Goal: Find specific page/section: Find specific page/section

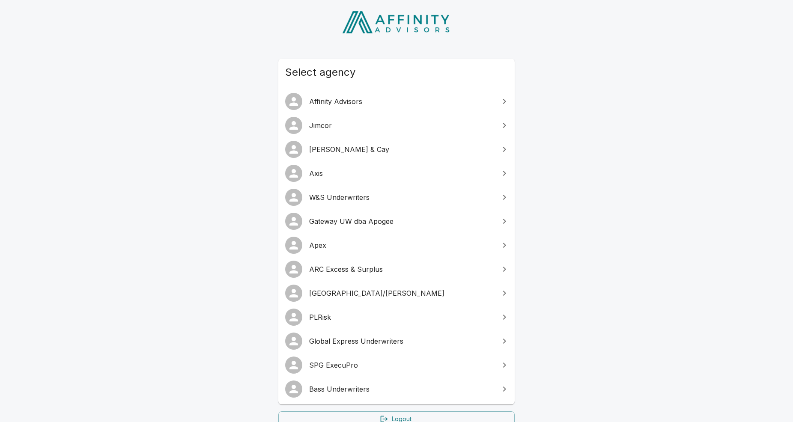
scroll to position [44, 0]
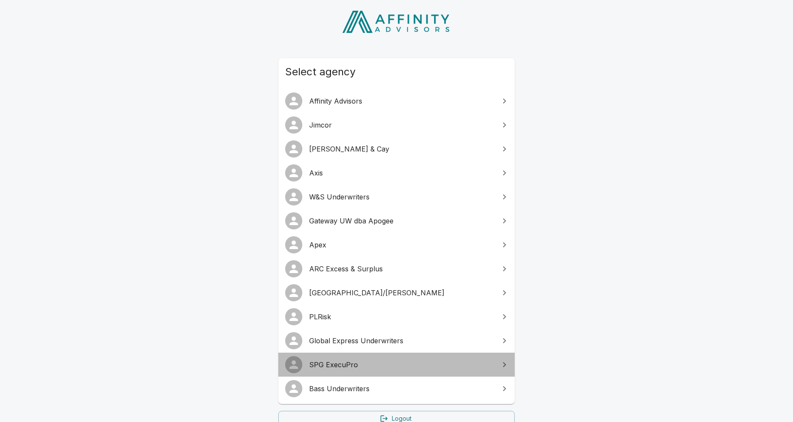
click at [390, 365] on span "SPG ExecuPro" at bounding box center [401, 365] width 185 height 10
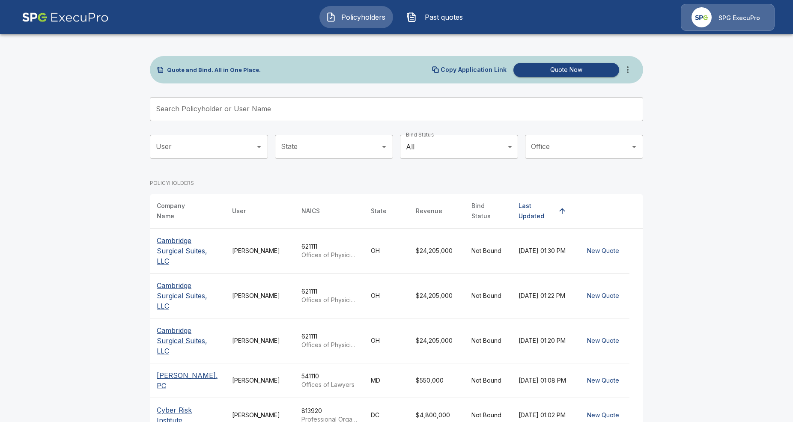
click at [185, 293] on p "Cambridge Surgical Suites, LLC" at bounding box center [188, 295] width 62 height 31
click at [184, 247] on p "Cambridge Surgical Suites, LLC" at bounding box center [188, 250] width 62 height 31
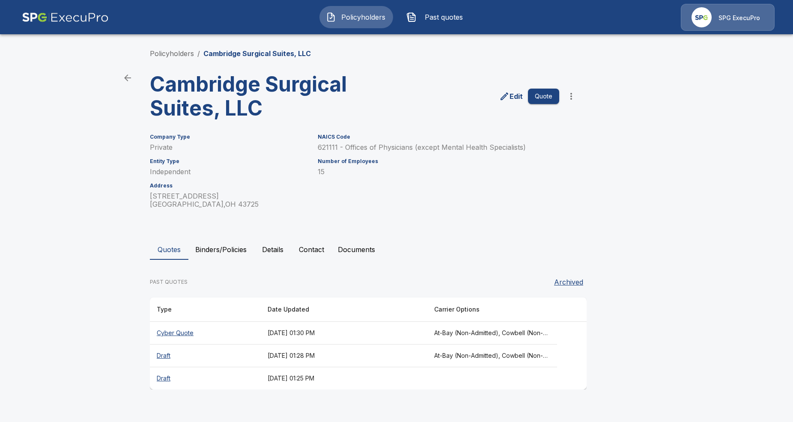
click at [194, 330] on th "Cyber Quote" at bounding box center [205, 333] width 111 height 23
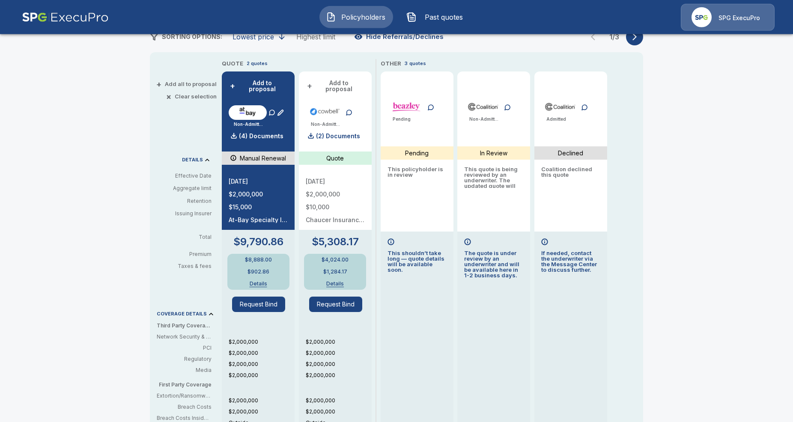
scroll to position [162, 0]
click at [327, 134] on p "(2) Documents" at bounding box center [338, 137] width 44 height 6
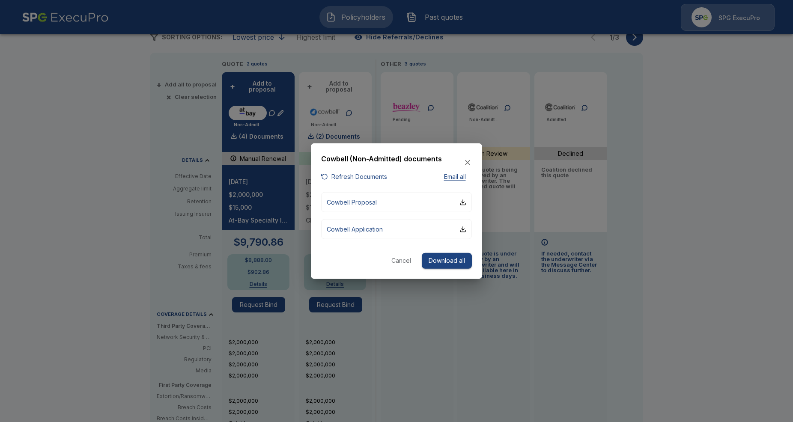
click at [135, 208] on div at bounding box center [396, 211] width 793 height 422
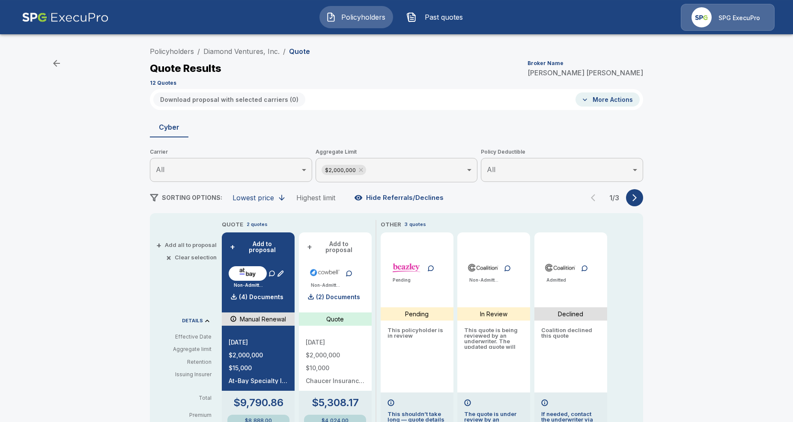
scroll to position [0, 0]
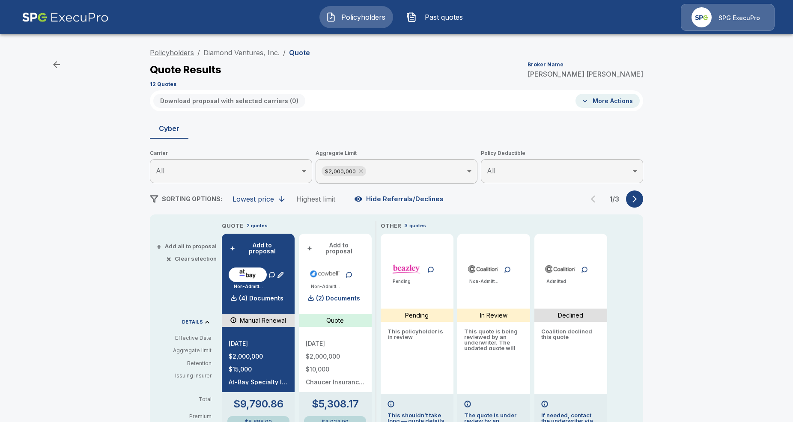
click at [179, 53] on link "Policyholders" at bounding box center [172, 52] width 44 height 9
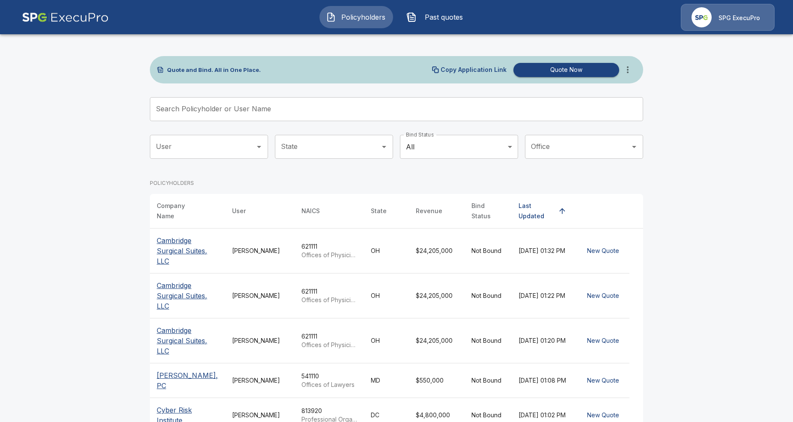
click at [630, 71] on icon "more" at bounding box center [627, 70] width 10 height 10
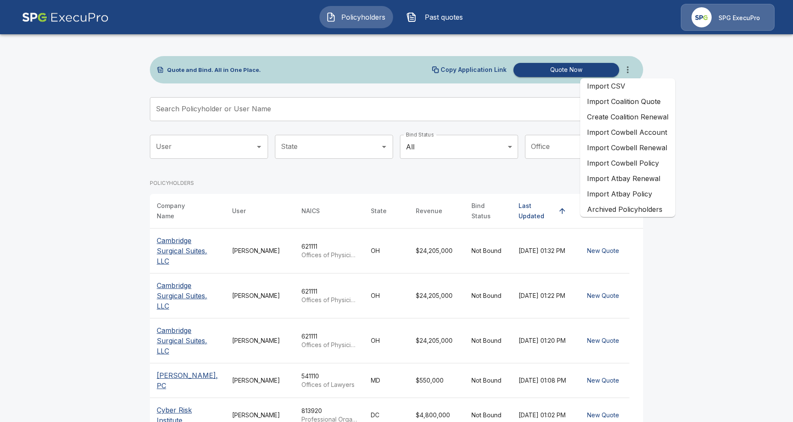
click at [86, 227] on main "Quote and Bind. All in One Place. Copy Application Link Quote Now Search Policy…" at bounding box center [396, 321] width 793 height 643
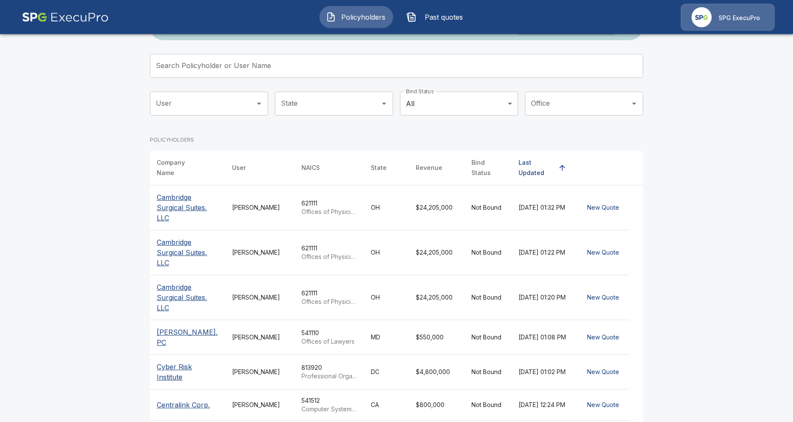
scroll to position [44, 0]
click at [95, 322] on main "Quote and Bind. All in One Place. Copy Application Link Quote Now Search Policy…" at bounding box center [396, 277] width 793 height 643
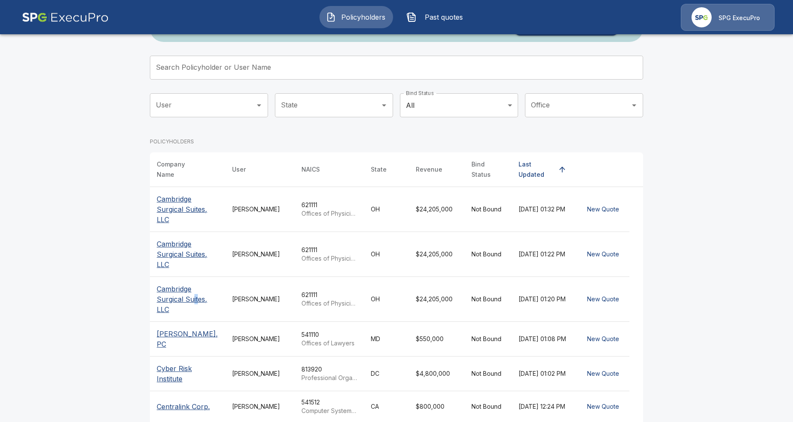
click at [194, 291] on p "Cambridge Surgical Suites, LLC" at bounding box center [188, 299] width 62 height 31
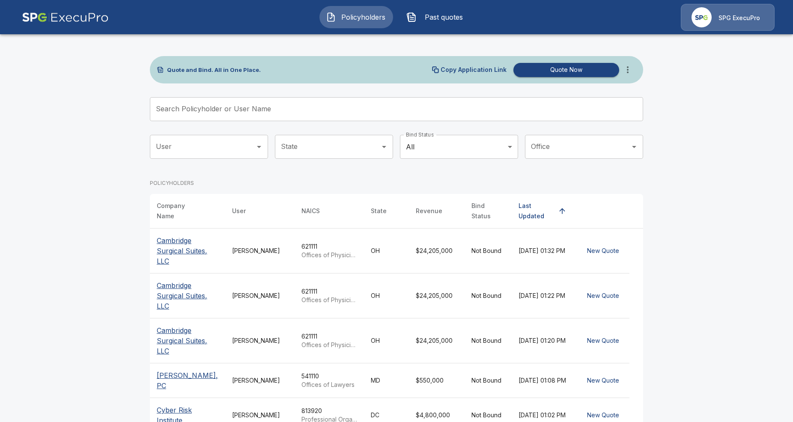
click at [175, 287] on p "Cambridge Surgical Suites, LLC" at bounding box center [188, 295] width 62 height 31
click at [202, 243] on p "Cambridge Surgical Suites, LLC" at bounding box center [188, 250] width 62 height 31
click at [184, 283] on p "Cambridge Surgical Suites, LLC" at bounding box center [188, 295] width 62 height 31
click at [170, 336] on p "Cambridge Surgical Suites, LLC" at bounding box center [188, 340] width 62 height 31
click at [179, 241] on p "Cambridge Surgical Suites, LLC" at bounding box center [188, 250] width 62 height 31
